Goal: Check status

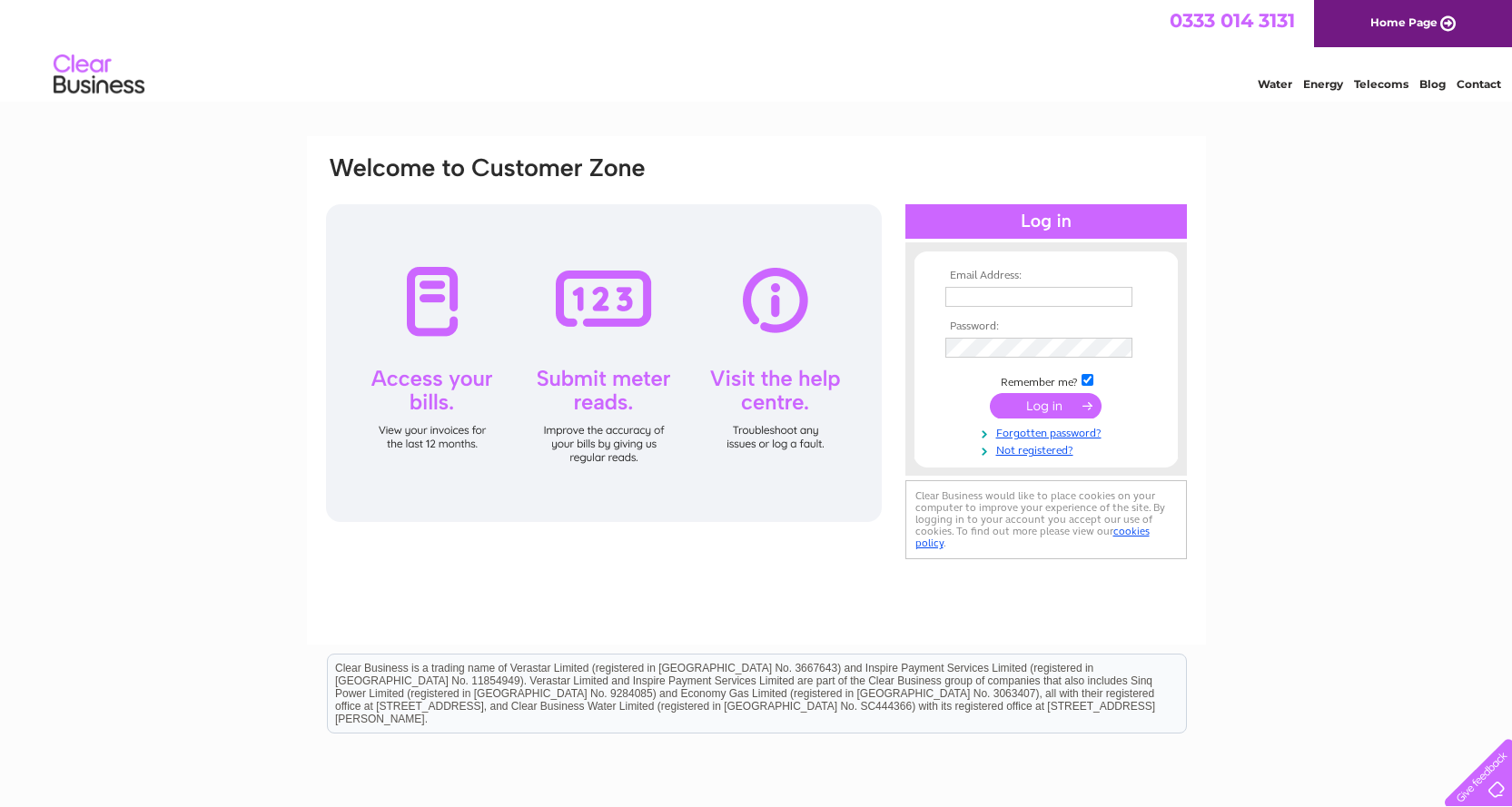
type input "nisabellshill@hotmail.com"
click at [1044, 407] on input "submit" at bounding box center [1046, 405] width 112 height 25
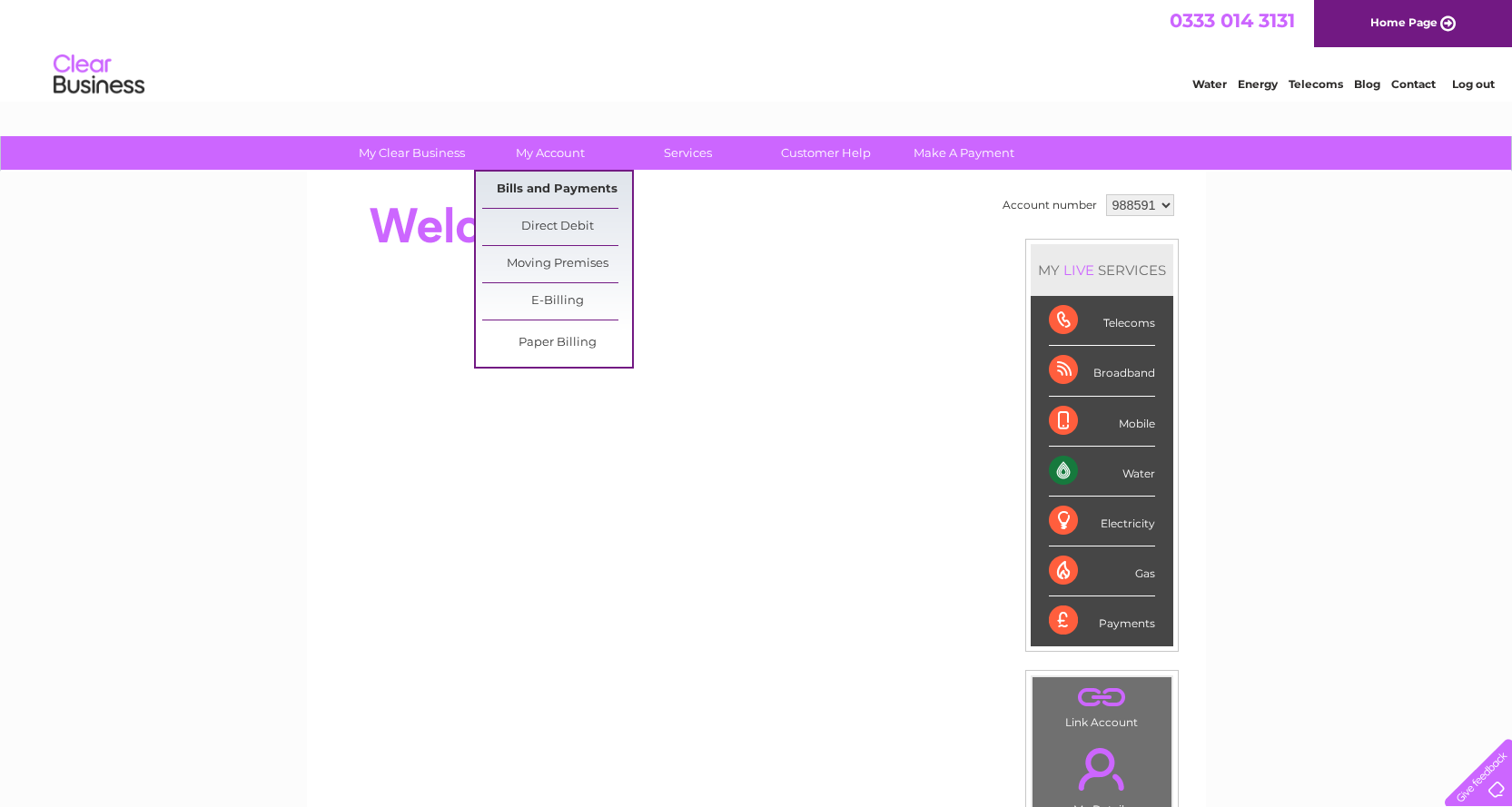
click at [558, 186] on link "Bills and Payments" at bounding box center [558, 190] width 150 height 37
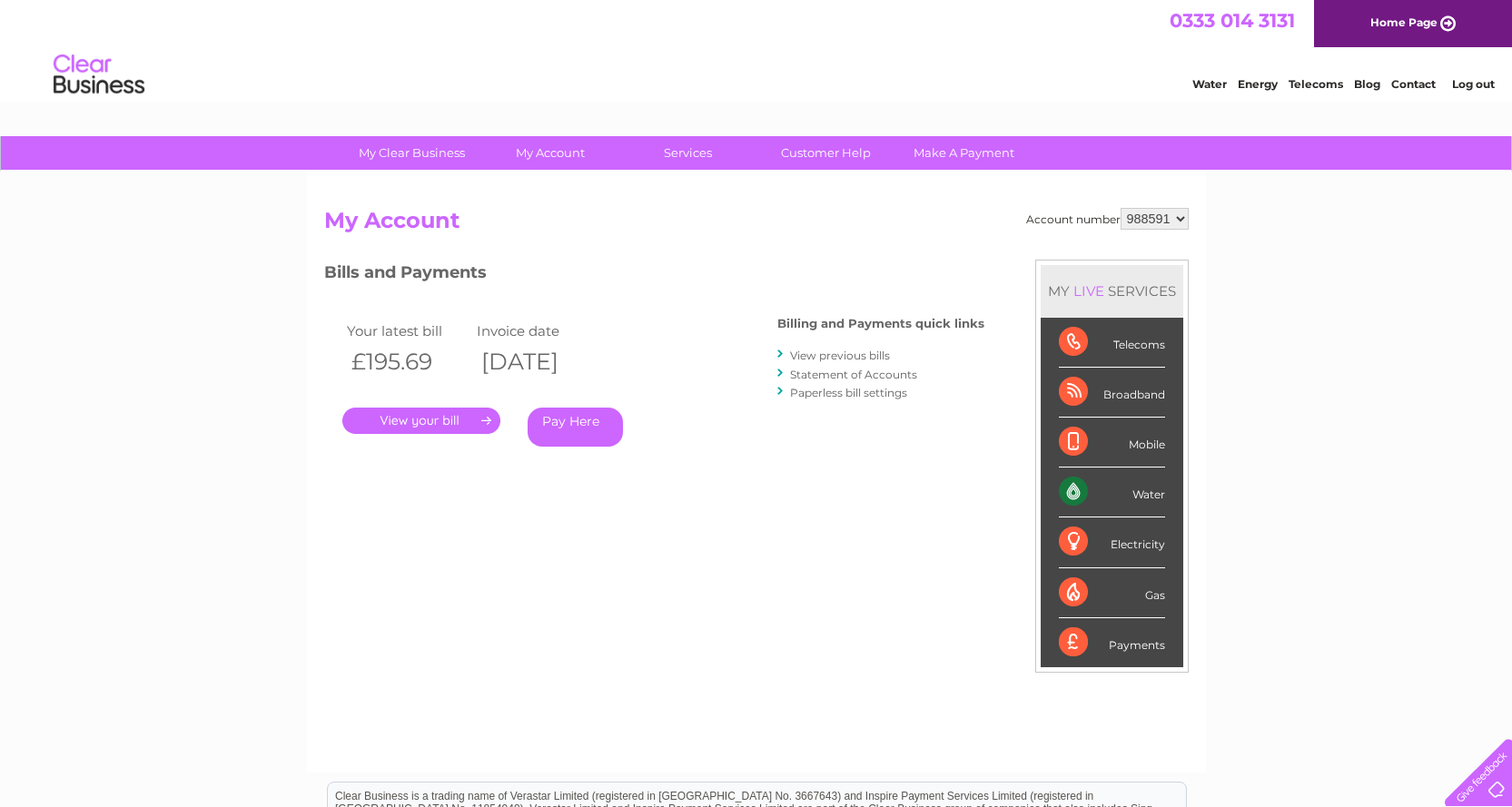
click at [385, 416] on link "." at bounding box center [421, 420] width 158 height 26
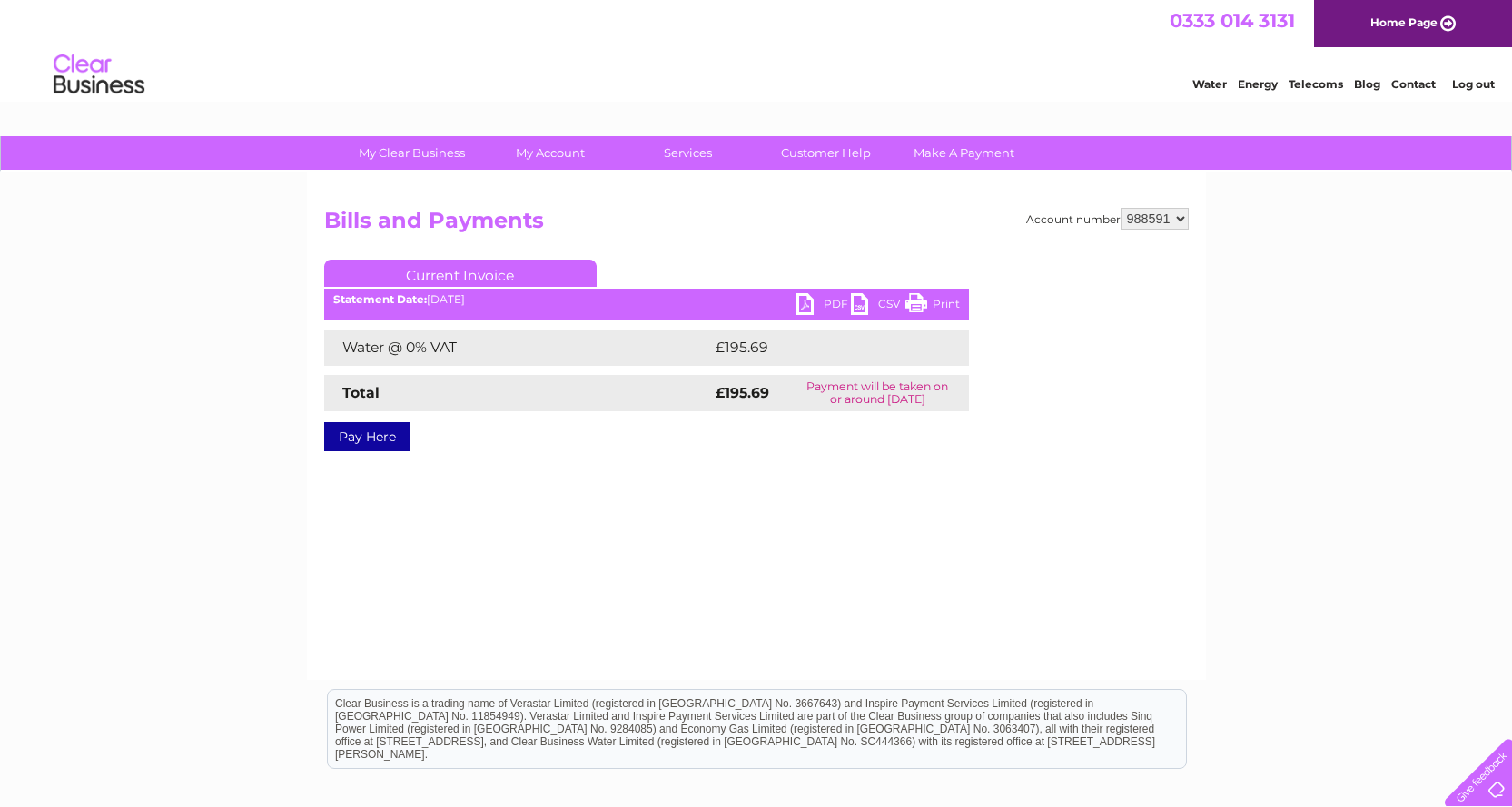
click at [804, 299] on link "PDF" at bounding box center [824, 306] width 55 height 26
